Goal: Task Accomplishment & Management: Use online tool/utility

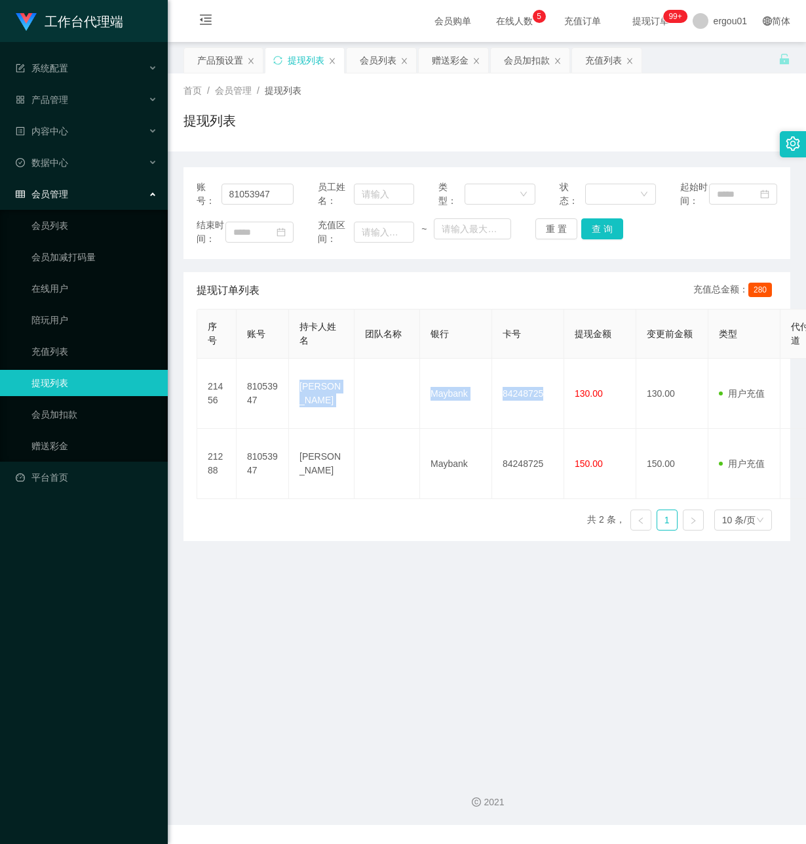
click at [459, 56] on div "赠送彩金" at bounding box center [450, 60] width 37 height 25
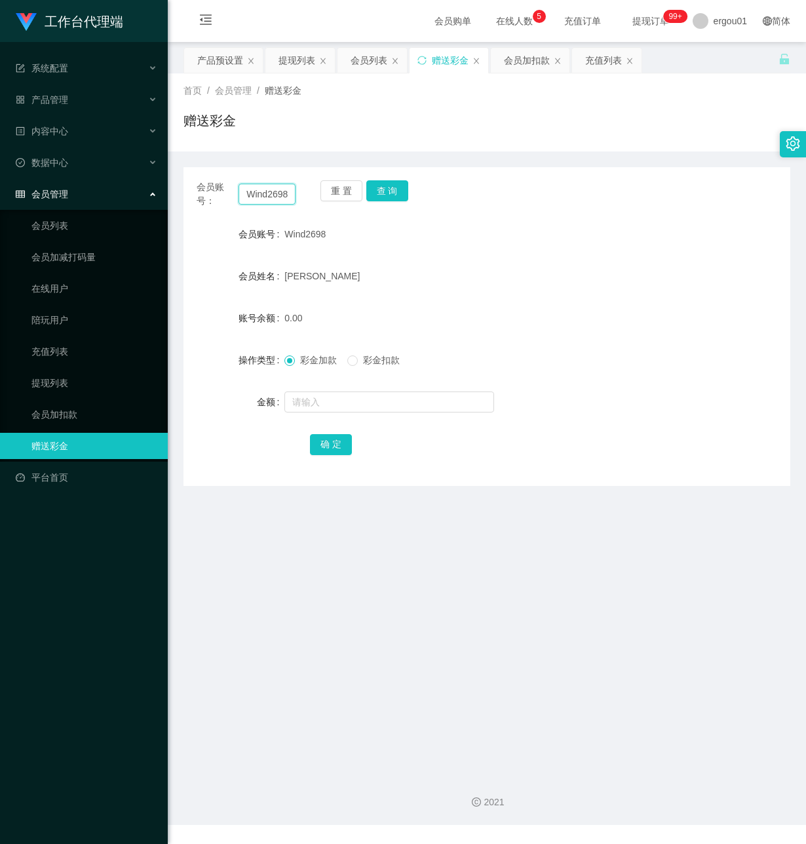
scroll to position [0, 2]
drag, startPoint x: 246, startPoint y: 195, endPoint x: 579, endPoint y: 254, distance: 338.3
click at [579, 254] on div "会员账号： Wind2698 重 置 查 询 会员账号 Wind2698 会员姓名 [PERSON_NAME] 账号余额 0.00 操作类型 彩金加款 彩金扣…" at bounding box center [487, 326] width 607 height 319
paste input "91215120"
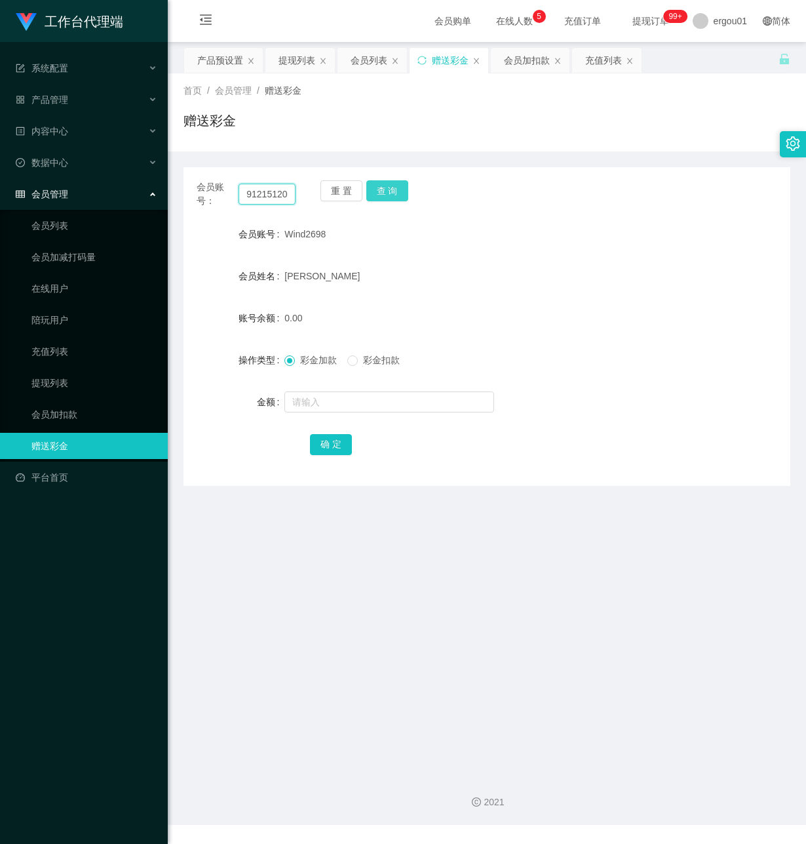
type input "91215120"
click at [390, 183] on button "查 询" at bounding box center [387, 190] width 42 height 21
click at [343, 403] on input "text" at bounding box center [390, 401] width 210 height 21
type input "500"
click at [327, 435] on button "确 定" at bounding box center [331, 444] width 42 height 21
